Goal: Task Accomplishment & Management: Manage account settings

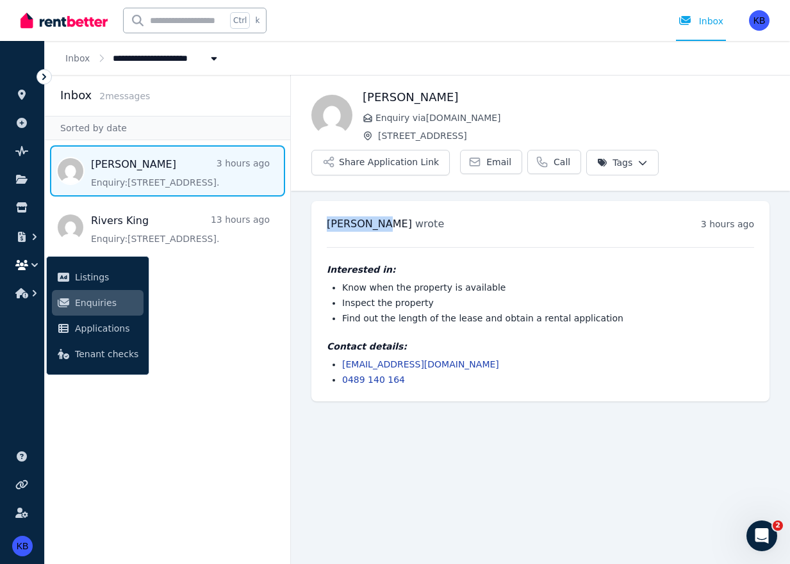
drag, startPoint x: 327, startPoint y: 223, endPoint x: 370, endPoint y: 222, distance: 42.9
click at [370, 222] on span "Zilu Liang" at bounding box center [369, 224] width 85 height 12
copy span "Zilu Liang"
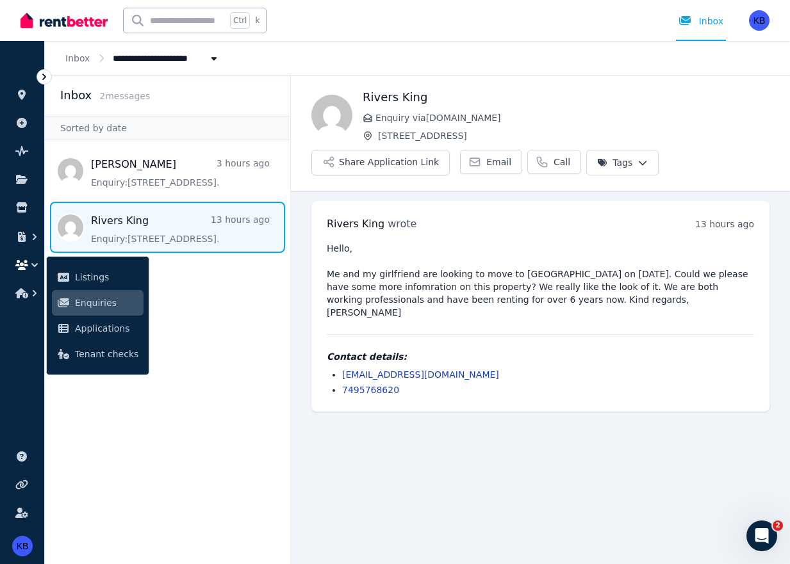
drag, startPoint x: 378, startPoint y: 134, endPoint x: 483, endPoint y: 132, distance: 105.0
click at [483, 132] on span "1/4 Botany St, Randwick" at bounding box center [573, 135] width 391 height 13
drag, startPoint x: 483, startPoint y: 132, endPoint x: 451, endPoint y: 130, distance: 32.7
copy span "1/4 Botany St, Randwick"
click at [183, 233] on span "Message list" at bounding box center [167, 227] width 245 height 51
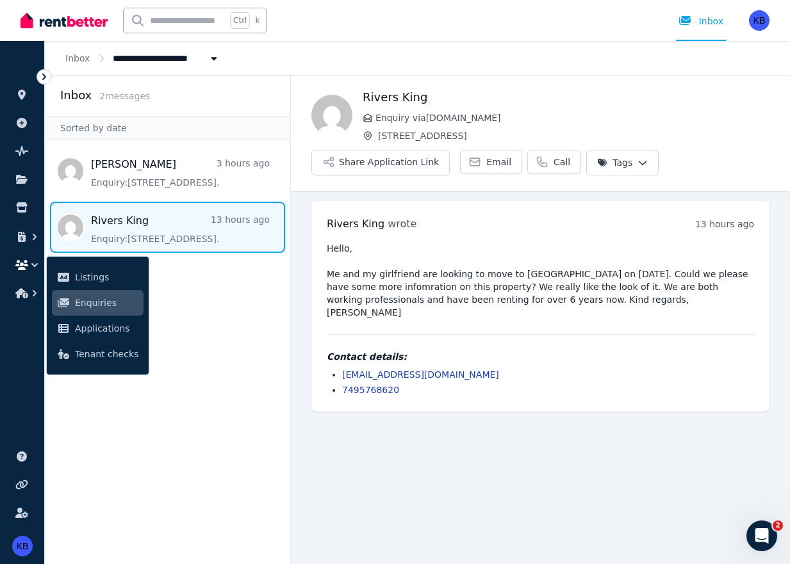
click at [183, 233] on span "Message list" at bounding box center [167, 227] width 245 height 51
click at [26, 91] on icon at bounding box center [21, 95] width 13 height 10
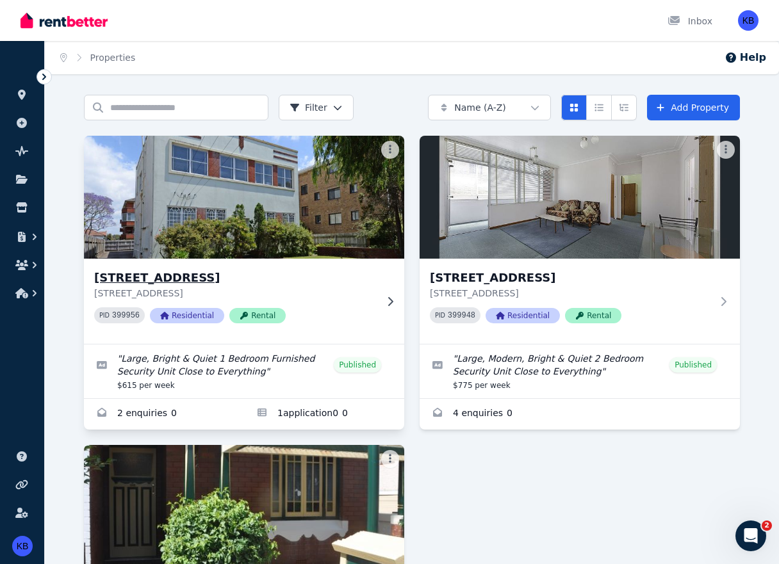
click at [189, 280] on h3 "[STREET_ADDRESS]" at bounding box center [235, 278] width 282 height 18
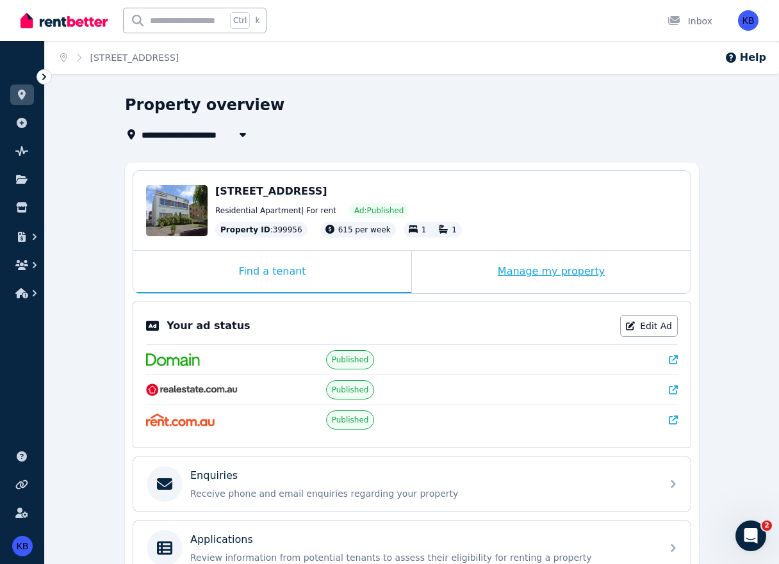
click at [498, 274] on div "Manage my property" at bounding box center [551, 272] width 279 height 42
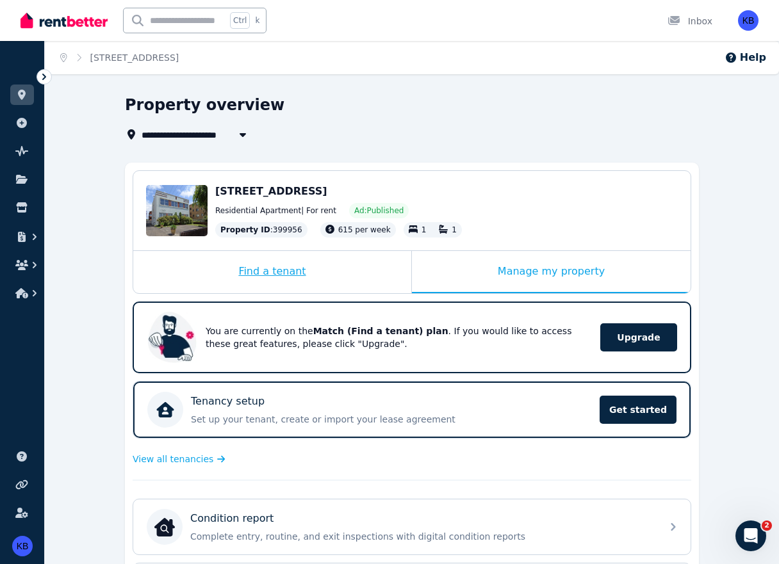
click at [290, 266] on div "Find a tenant" at bounding box center [272, 272] width 278 height 42
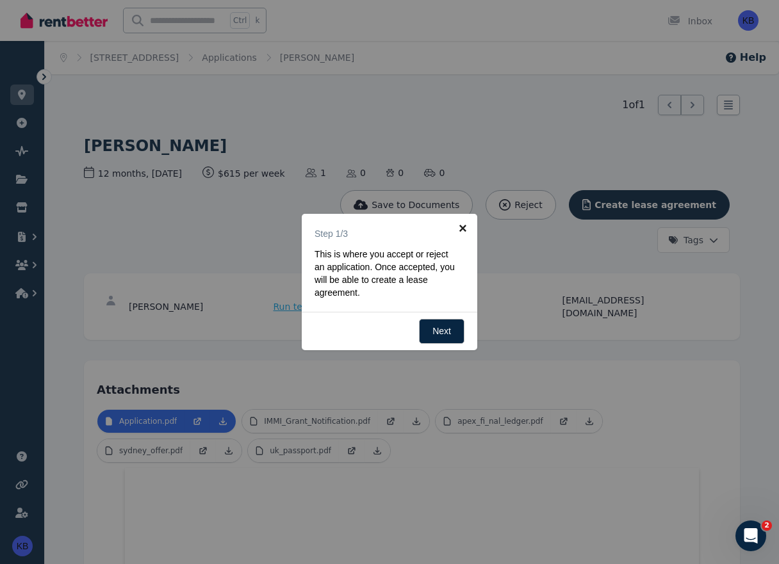
click at [464, 229] on link "×" at bounding box center [462, 228] width 29 height 29
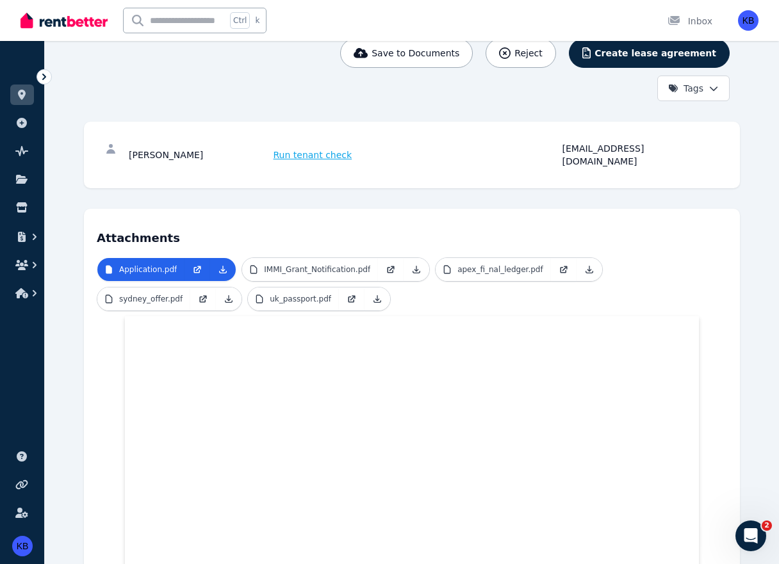
scroll to position [169, 0]
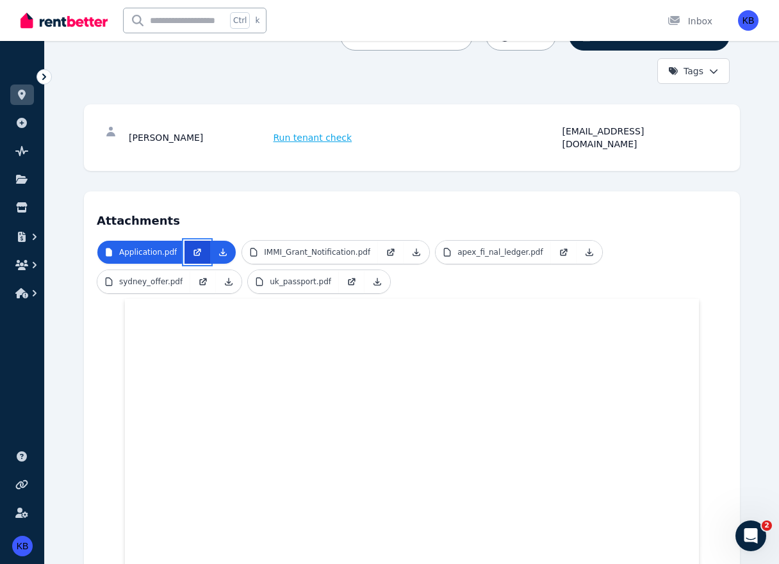
click at [185, 241] on link at bounding box center [197, 252] width 26 height 23
click at [334, 247] on p "IMMI_Grant_Notification.pdf" at bounding box center [317, 252] width 106 height 10
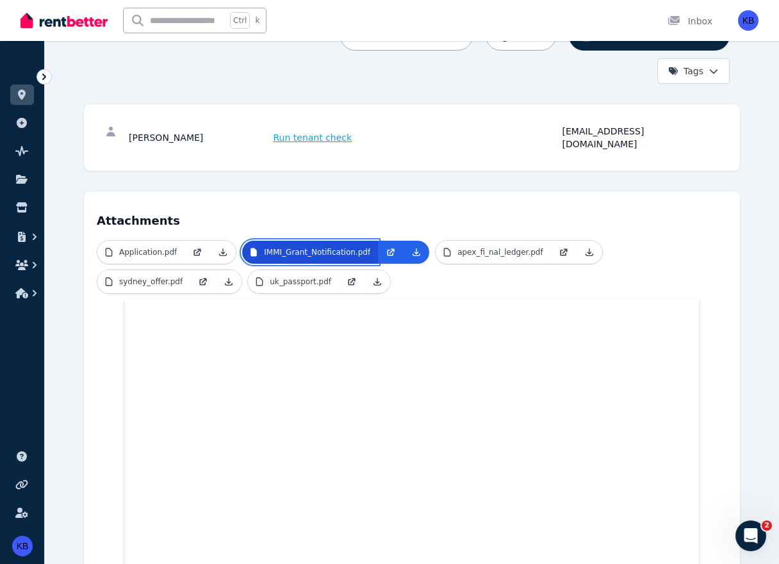
click at [334, 247] on p "IMMI_Grant_Notification.pdf" at bounding box center [317, 252] width 106 height 10
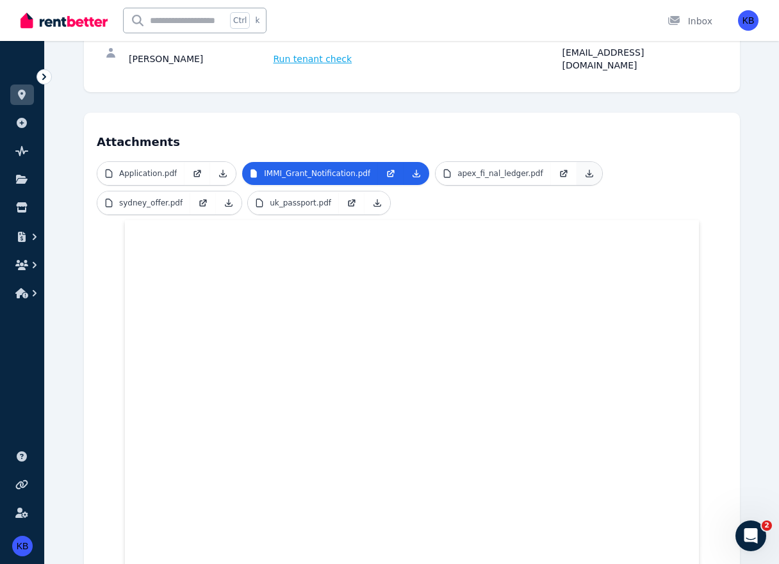
scroll to position [254, 0]
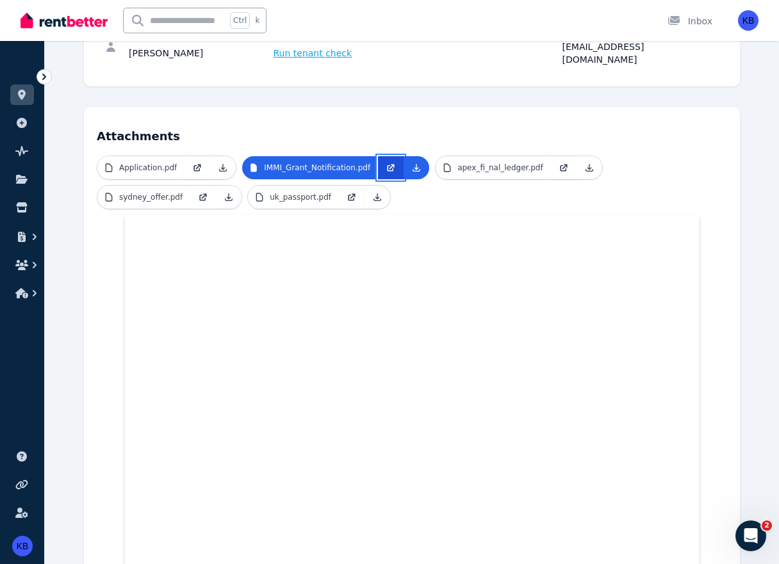
click at [386, 163] on icon at bounding box center [391, 168] width 10 height 10
click at [507, 163] on p "apex_fi_nal_ledger.pdf" at bounding box center [500, 168] width 86 height 10
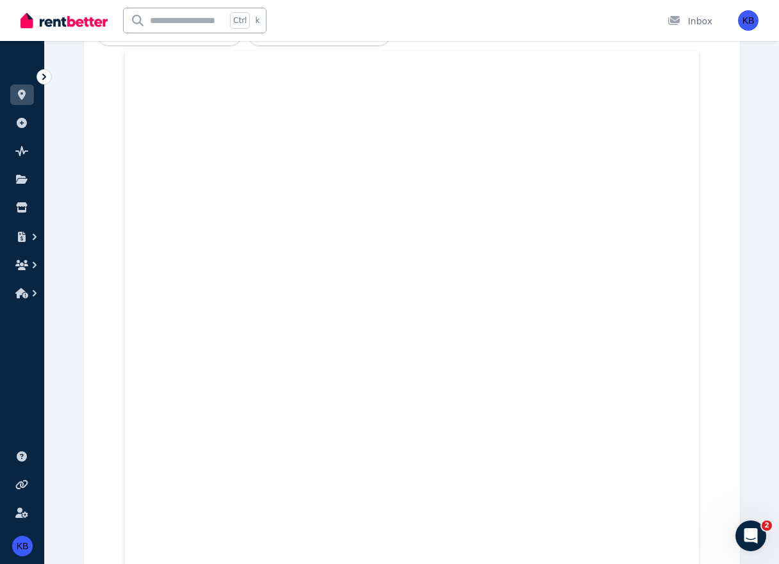
scroll to position [423, 0]
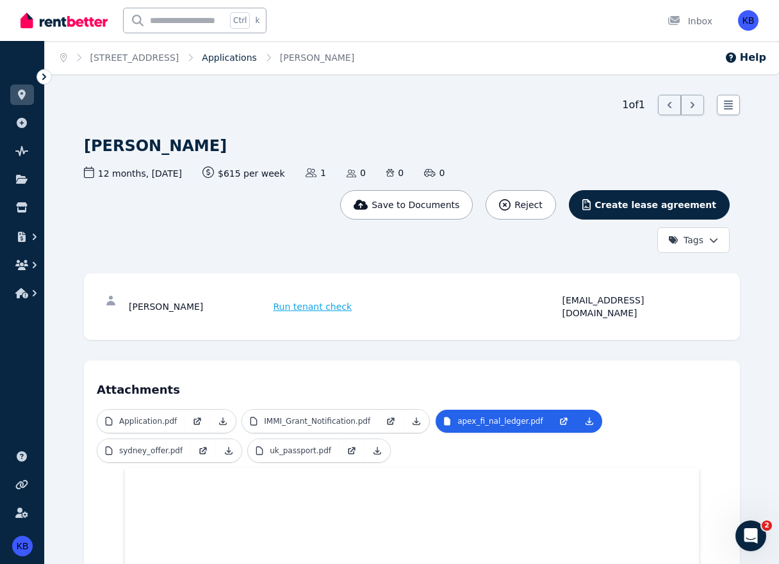
click at [253, 56] on link "Applications" at bounding box center [229, 58] width 55 height 10
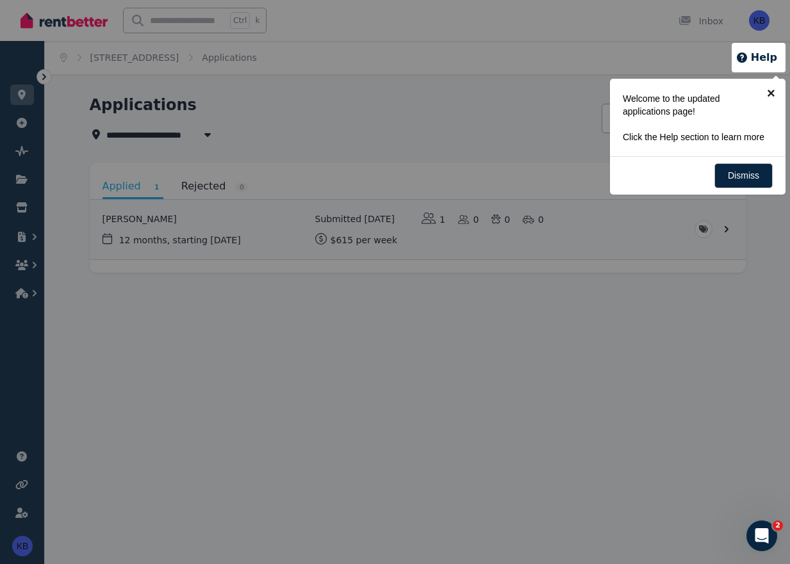
click at [774, 92] on link "×" at bounding box center [770, 93] width 29 height 29
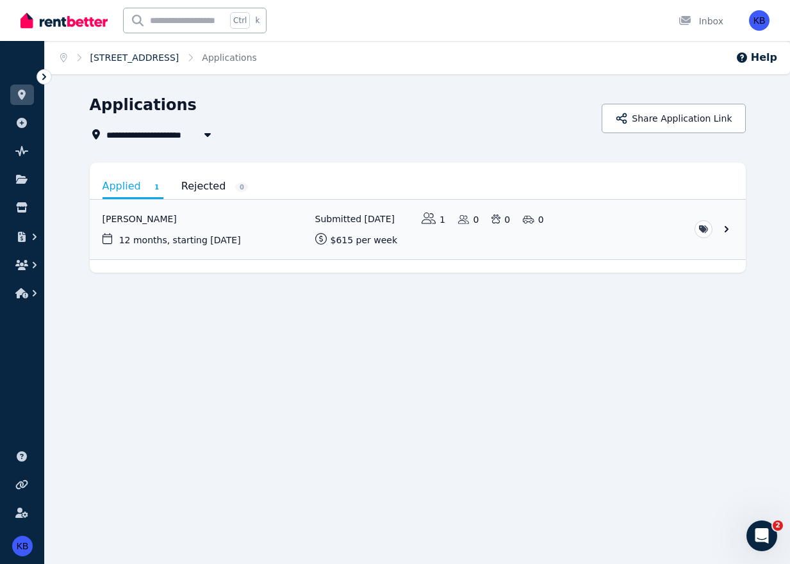
click at [148, 56] on link "[STREET_ADDRESS]" at bounding box center [134, 58] width 89 height 10
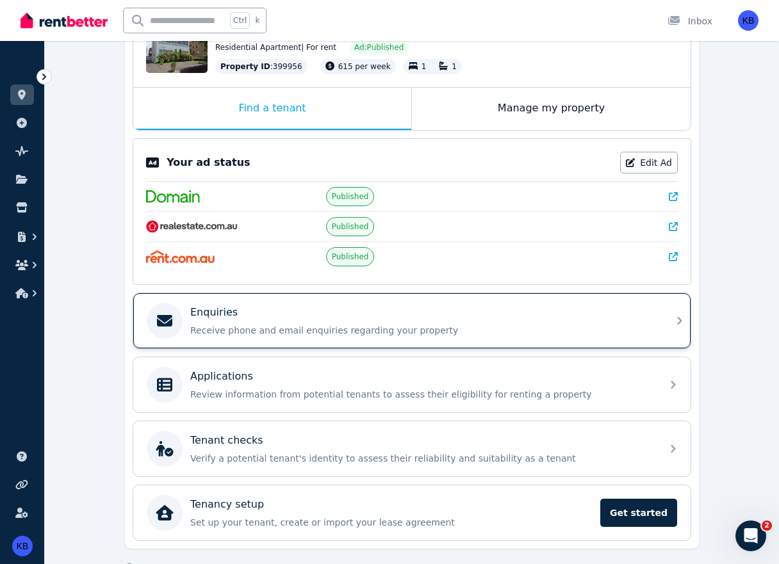
scroll to position [197, 0]
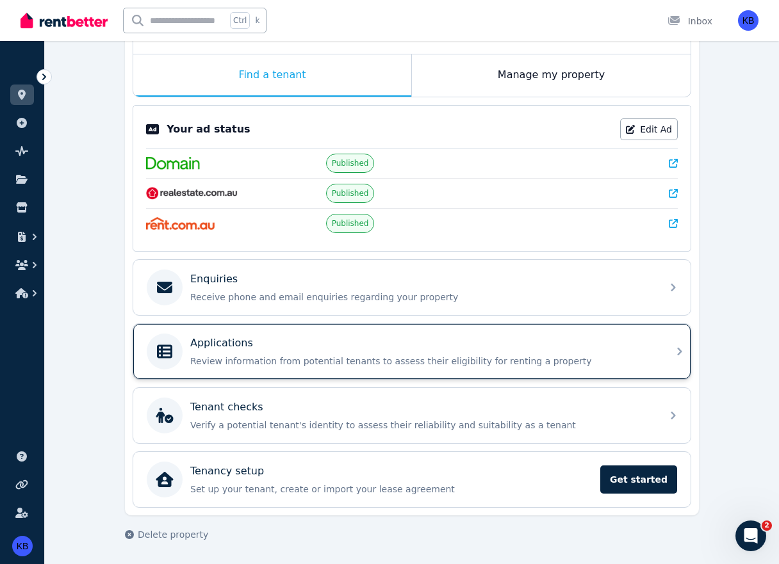
click at [222, 340] on p "Applications" at bounding box center [221, 343] width 63 height 15
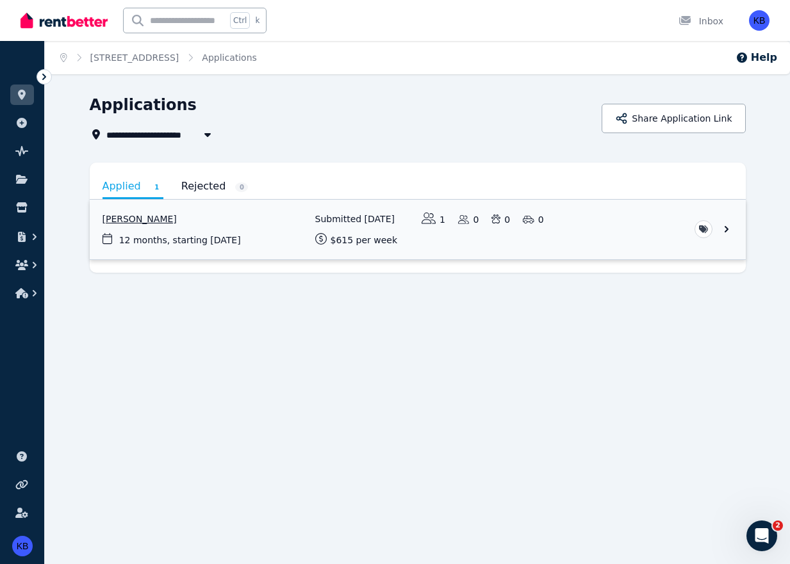
click at [153, 217] on link "View application: Connor Simpson" at bounding box center [418, 230] width 656 height 60
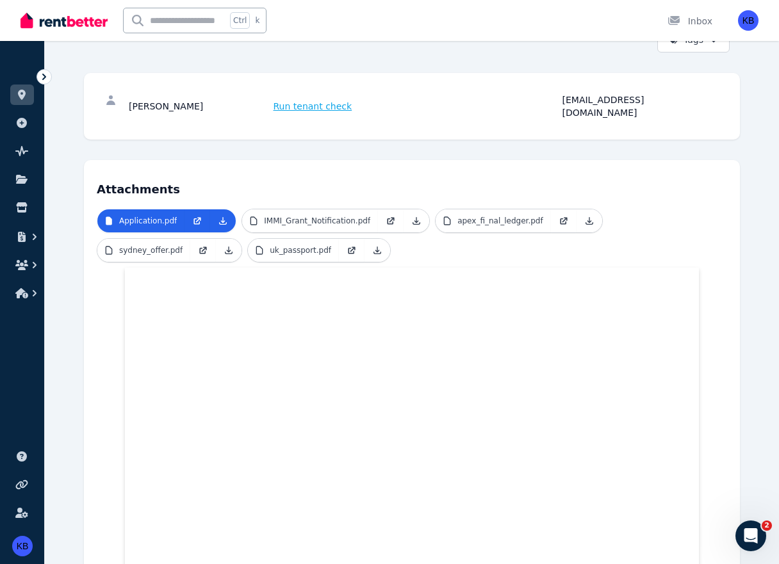
scroll to position [200, 0]
click at [155, 245] on p "sydney_offer.pdf" at bounding box center [150, 250] width 63 height 10
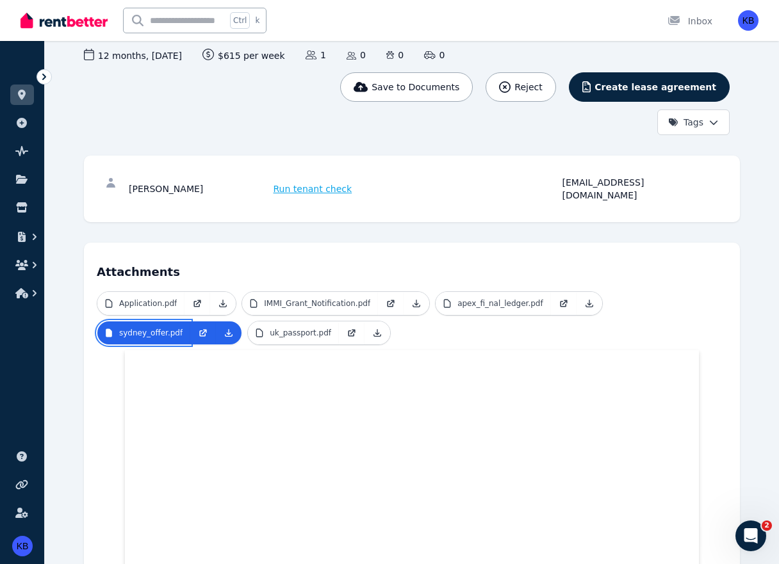
scroll to position [116, 0]
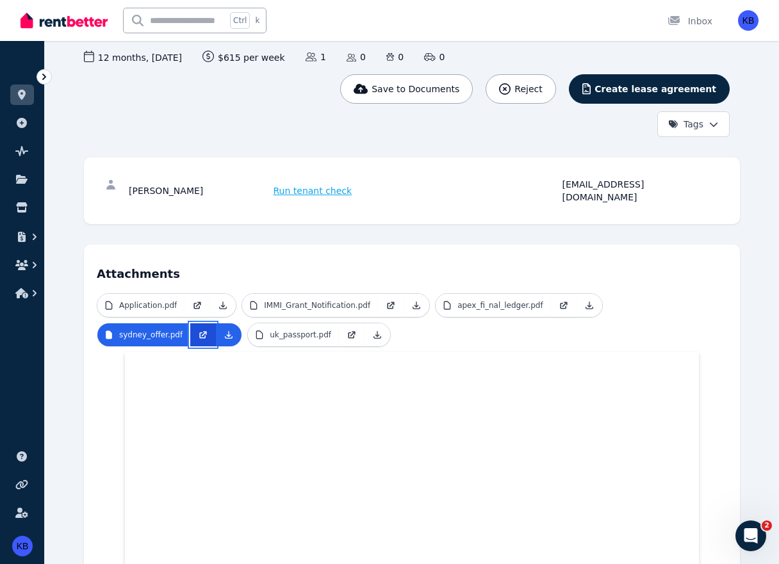
click at [202, 331] on icon at bounding box center [204, 333] width 5 height 5
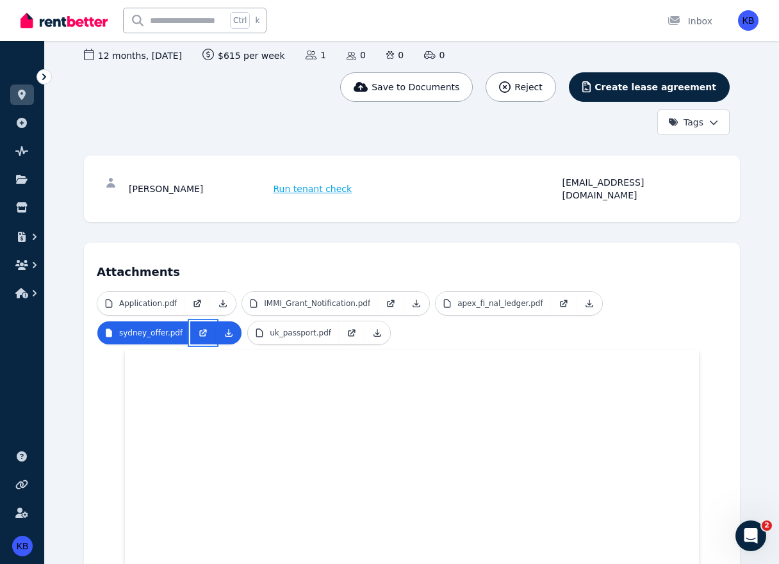
scroll to position [169, 0]
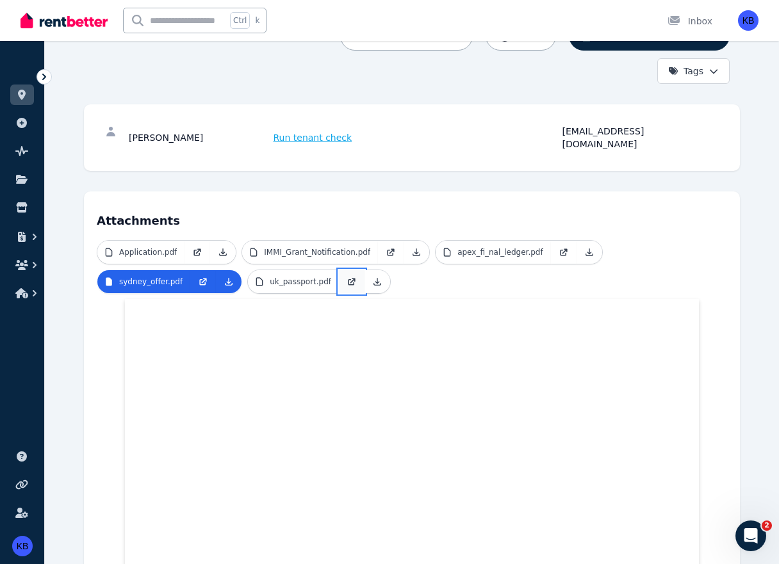
click at [346, 277] on icon at bounding box center [351, 282] width 10 height 10
click at [480, 247] on p "apex_fi_nal_ledger.pdf" at bounding box center [500, 252] width 86 height 10
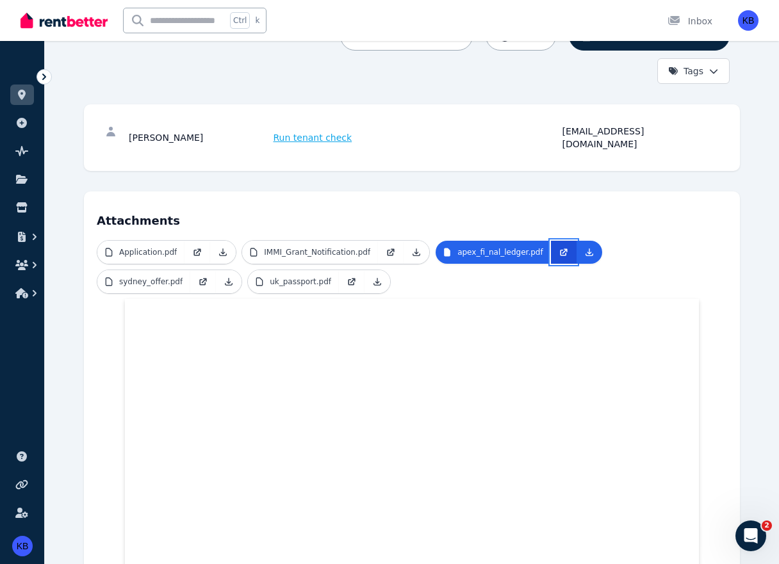
click at [558, 247] on icon at bounding box center [563, 252] width 10 height 10
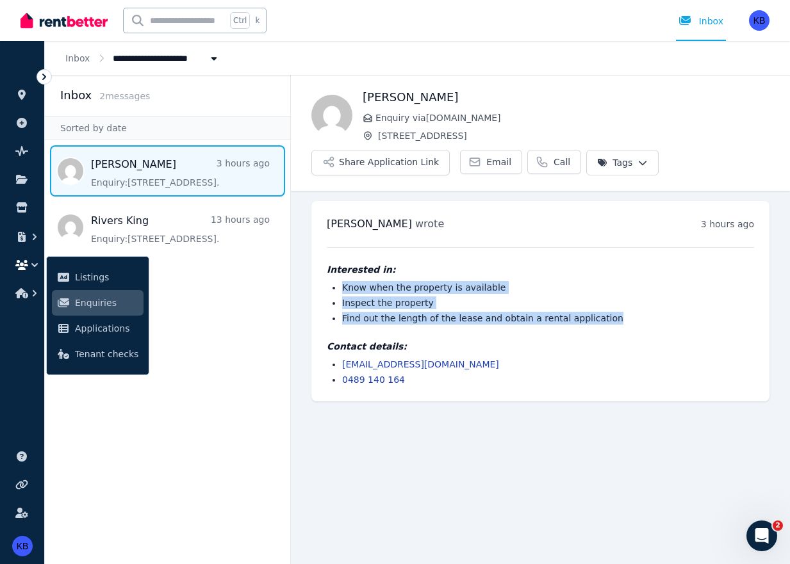
drag, startPoint x: 344, startPoint y: 285, endPoint x: 588, endPoint y: 318, distance: 246.3
click at [588, 318] on ul "Know when the property is available Inspect the property Find out the length of…" at bounding box center [540, 303] width 427 height 44
click at [394, 359] on link "[EMAIL_ADDRESS][DOMAIN_NAME]" at bounding box center [420, 364] width 157 height 10
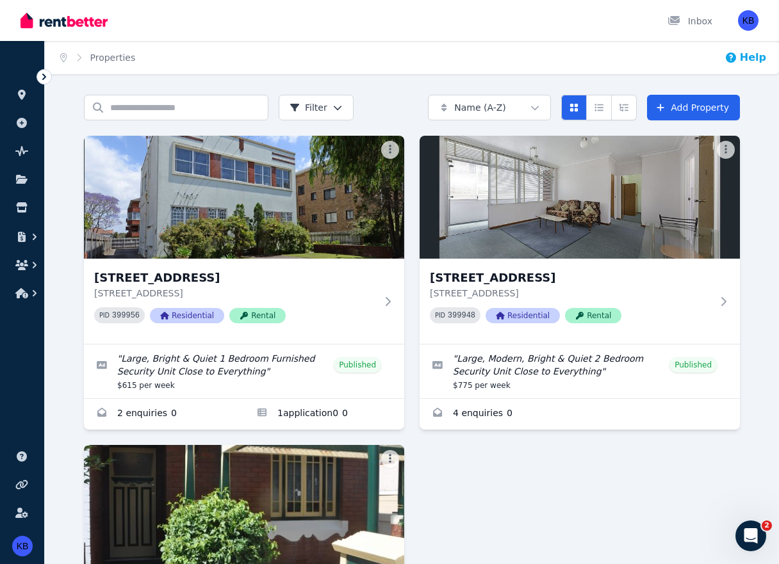
click at [759, 58] on button "Help" at bounding box center [745, 57] width 42 height 15
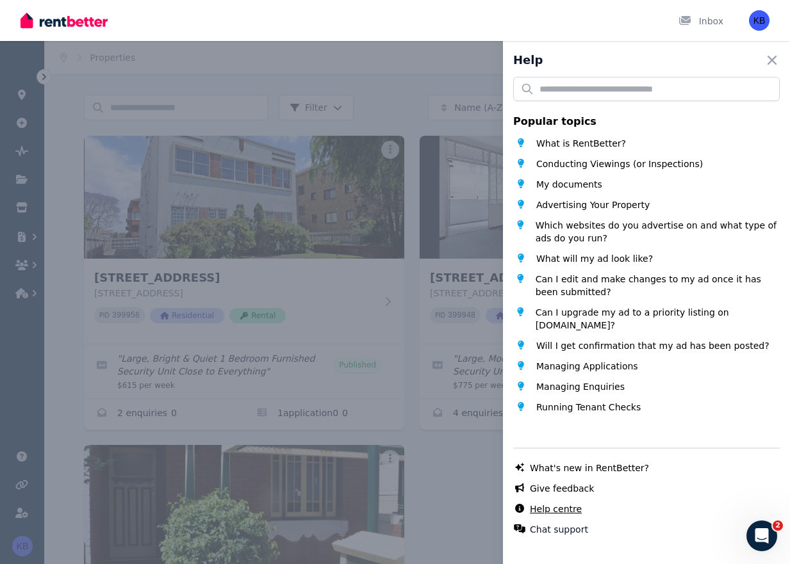
click at [566, 508] on link "Help centre" at bounding box center [556, 509] width 52 height 13
click at [767, 54] on icon "button" at bounding box center [771, 60] width 15 height 15
